Goal: Find specific page/section: Find specific page/section

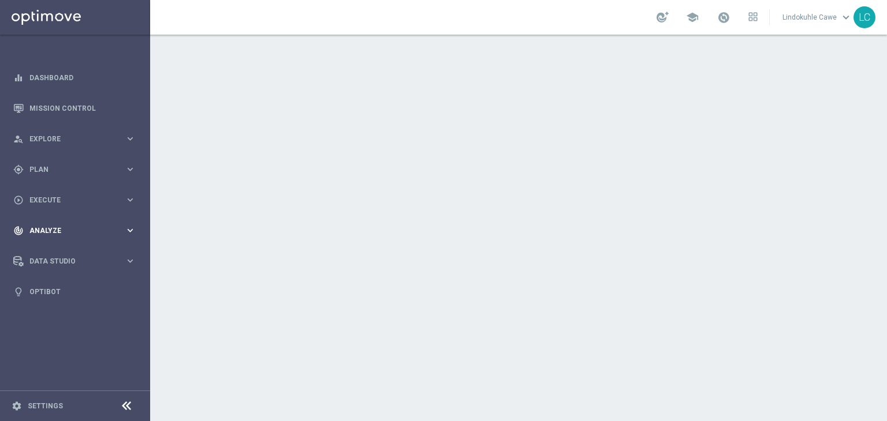
click at [54, 229] on span "Analyze" at bounding box center [76, 230] width 95 height 7
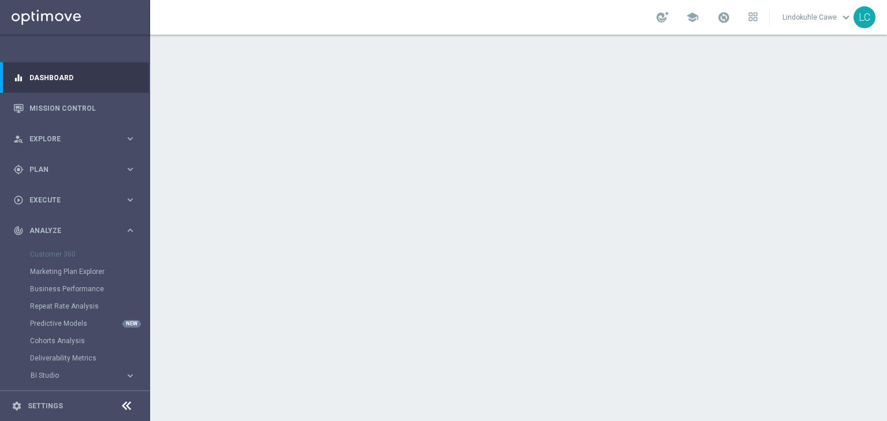
click at [45, 252] on div "Customer 360" at bounding box center [89, 254] width 119 height 17
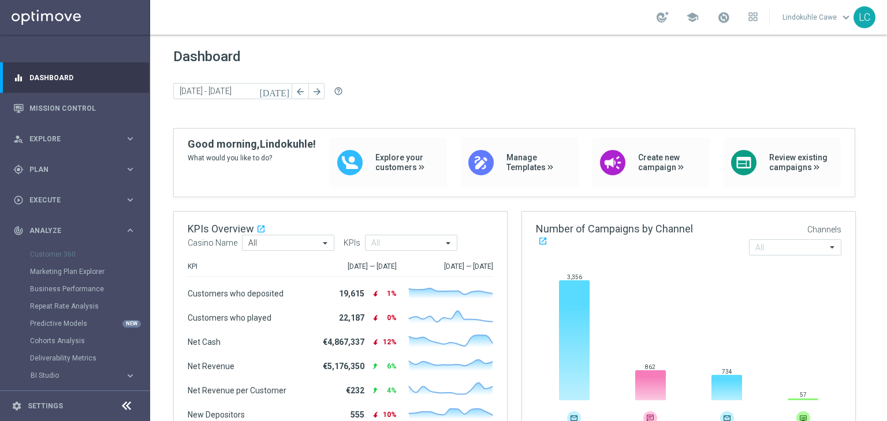
click at [48, 257] on div "Customer 360" at bounding box center [89, 254] width 119 height 17
click at [45, 255] on div "Customer 360" at bounding box center [89, 254] width 119 height 17
click at [42, 274] on link "Marketing Plan Explorer" at bounding box center [75, 271] width 90 height 9
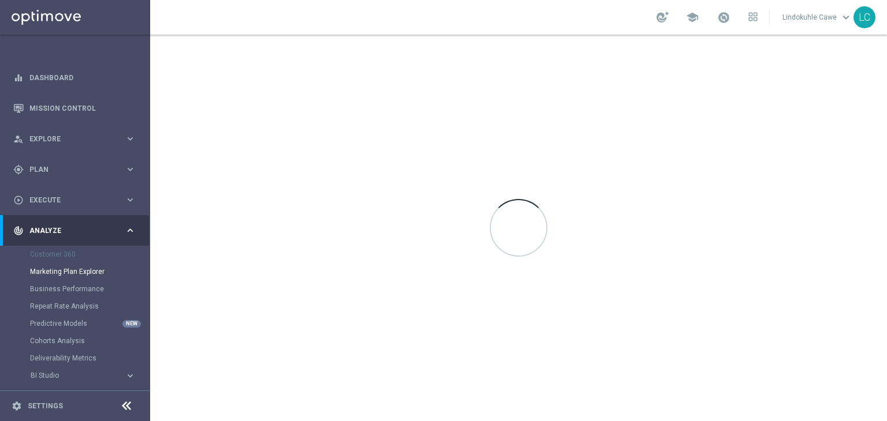
click at [62, 255] on div "Customer 360" at bounding box center [89, 254] width 119 height 17
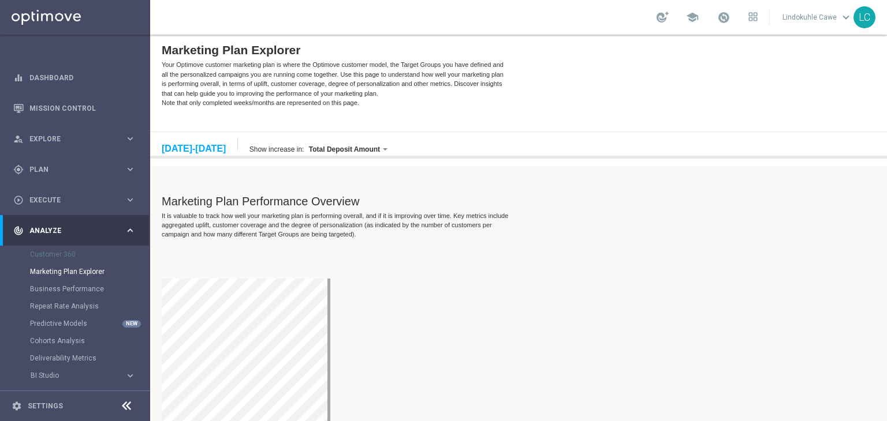
click at [62, 257] on div "Customer 360" at bounding box center [89, 254] width 119 height 17
click at [62, 256] on div "Customer 360" at bounding box center [89, 254] width 119 height 17
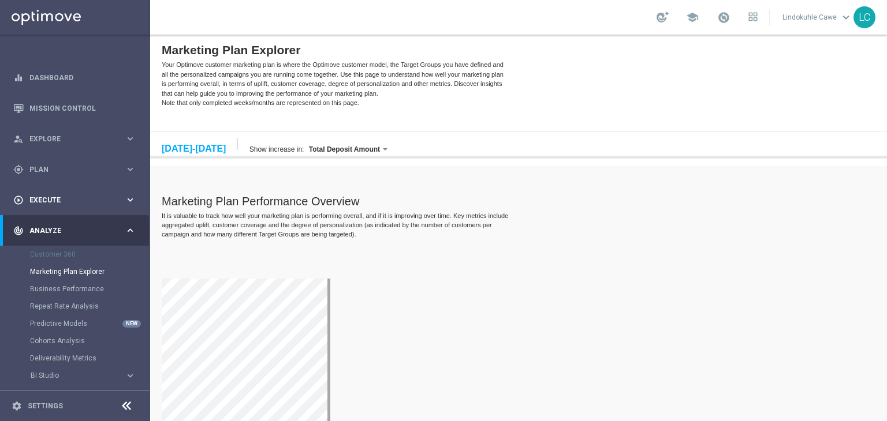
click at [132, 204] on icon "keyboard_arrow_right" at bounding box center [130, 200] width 11 height 11
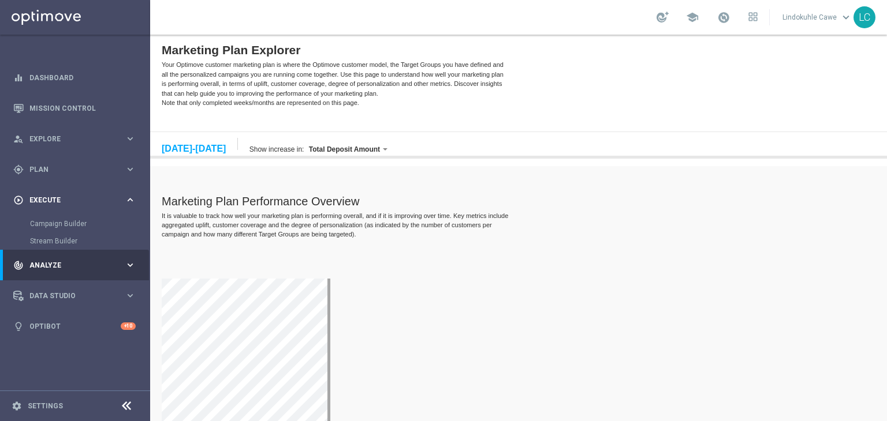
click at [129, 204] on div "play_circle_outline Execute keyboard_arrow_right" at bounding box center [74, 200] width 149 height 31
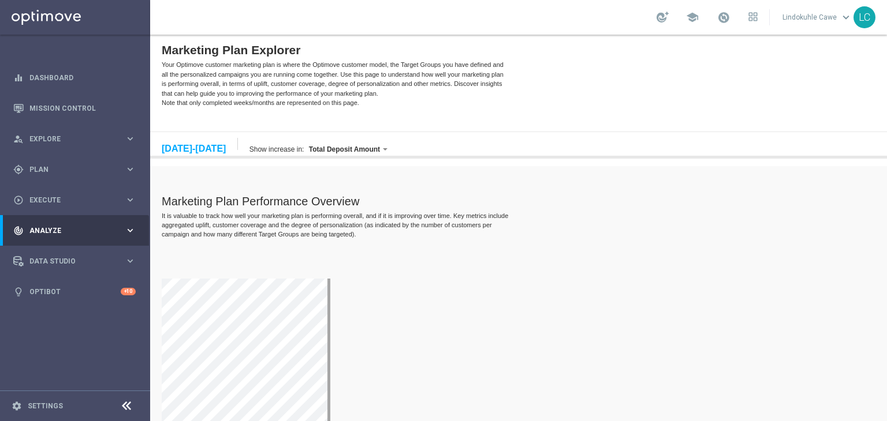
click at [126, 230] on icon "keyboard_arrow_right" at bounding box center [130, 230] width 11 height 11
click at [56, 256] on div "Customer 360" at bounding box center [89, 254] width 119 height 17
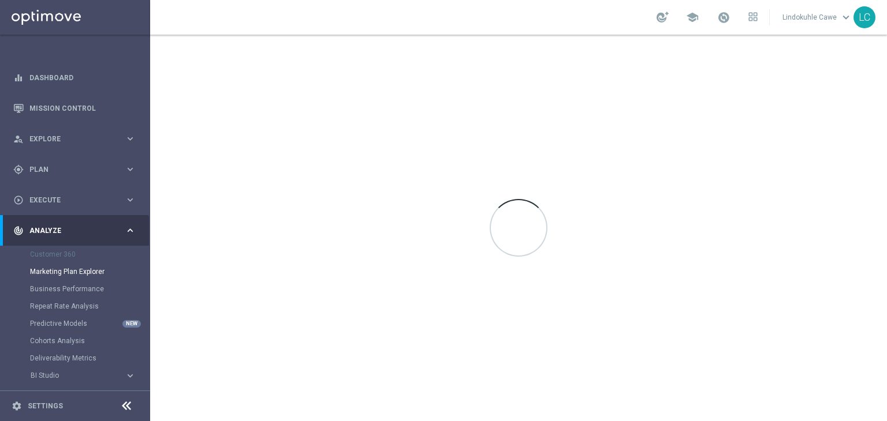
click at [58, 257] on div "Customer 360" at bounding box center [89, 254] width 119 height 17
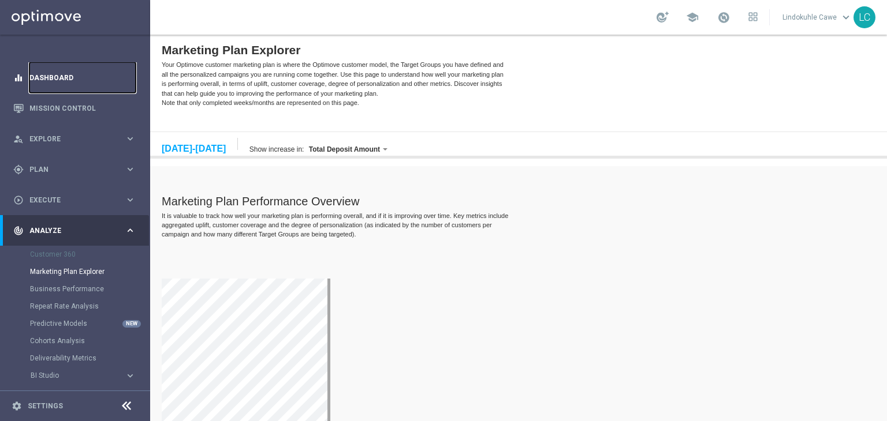
click at [65, 74] on link "Dashboard" at bounding box center [82, 77] width 106 height 31
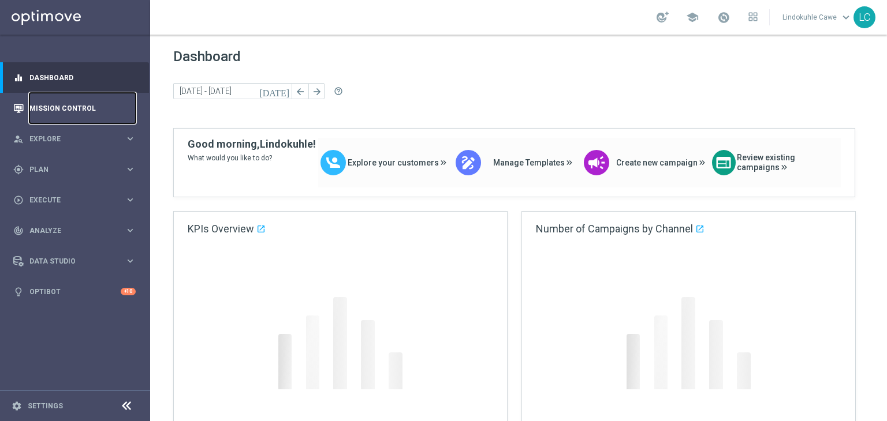
click at [65, 113] on link "Mission Control" at bounding box center [82, 108] width 106 height 31
